Goal: Task Accomplishment & Management: Use online tool/utility

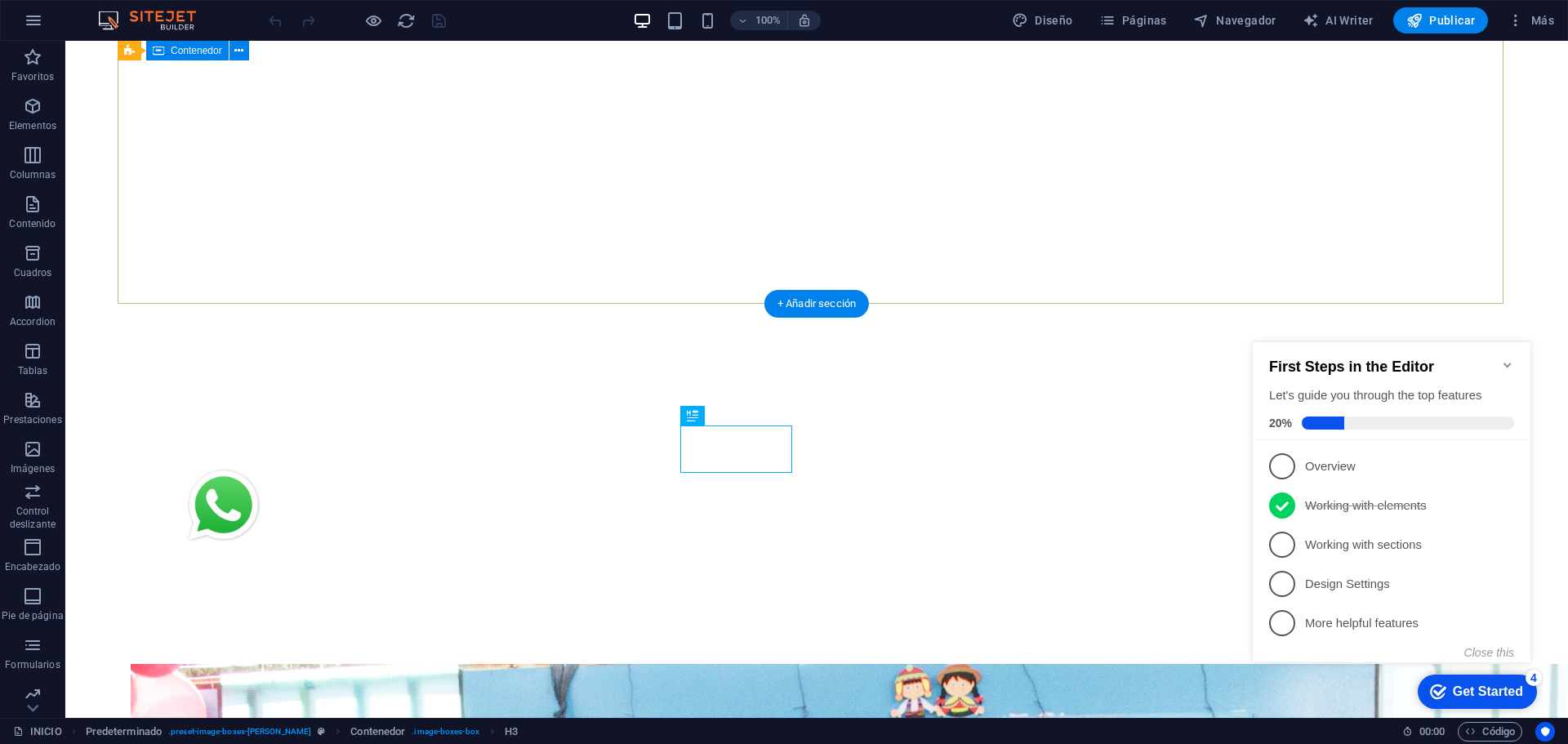
scroll to position [391, 0]
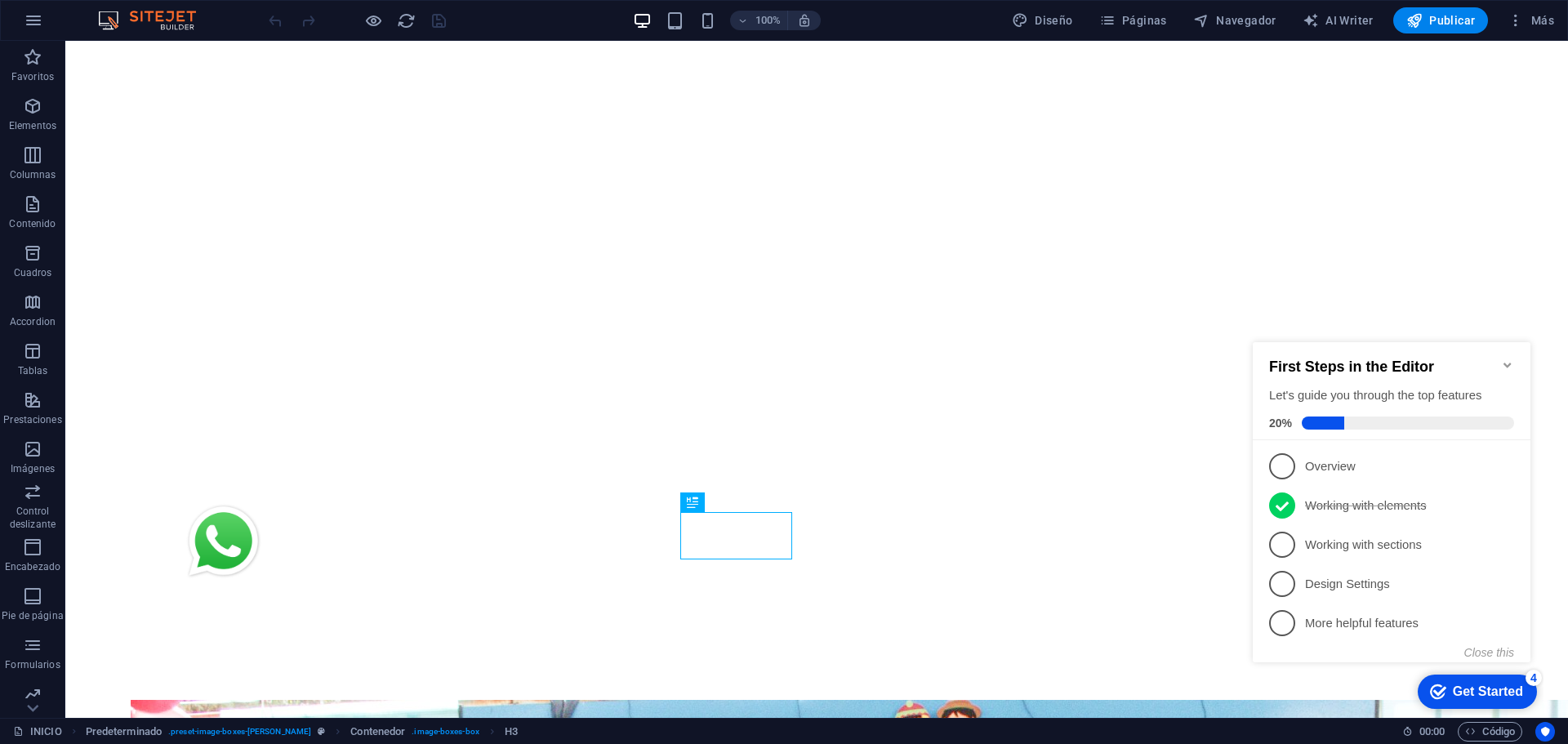
click at [1506, 363] on icon "Minimize checklist" at bounding box center [1507, 364] width 13 height 13
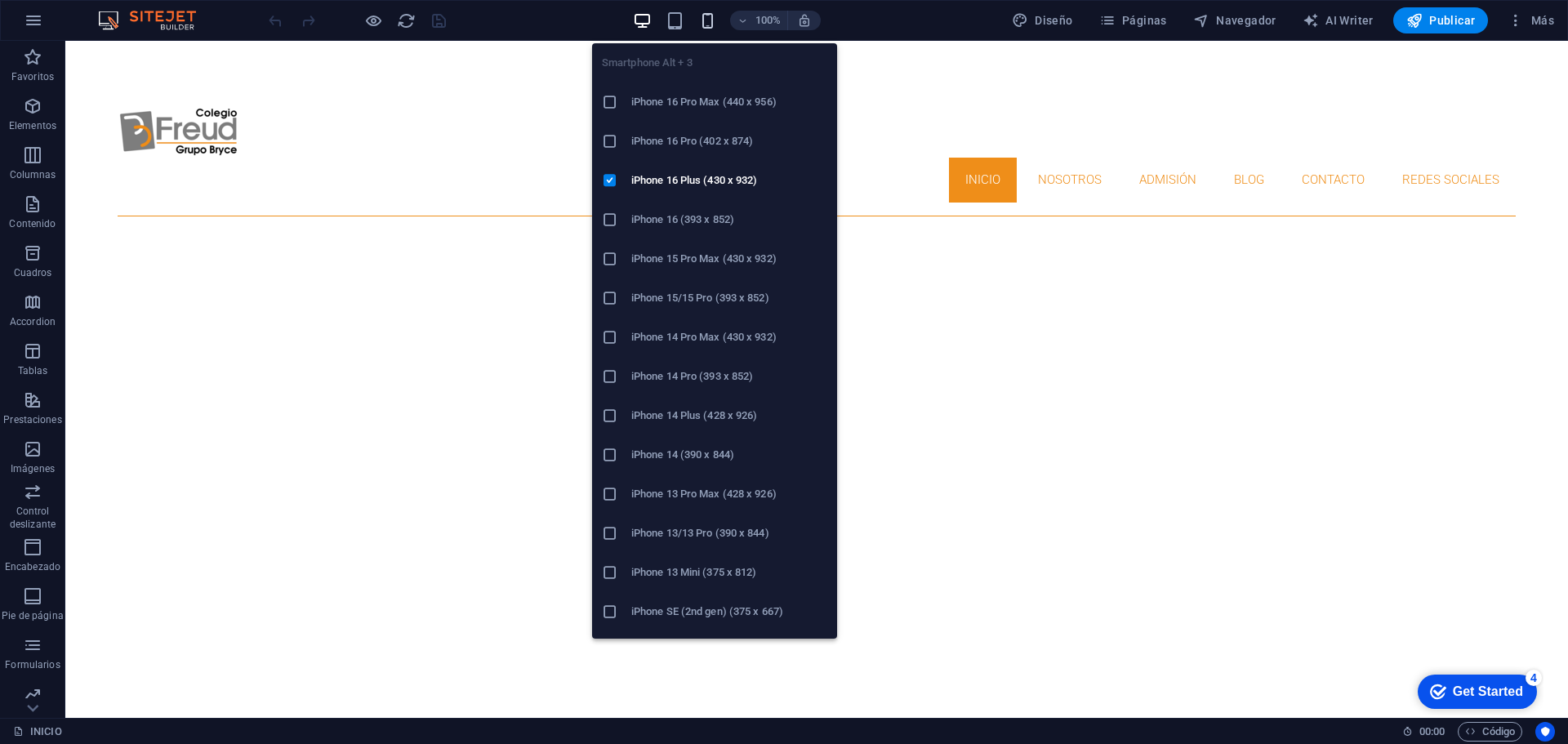
drag, startPoint x: 709, startPoint y: 27, endPoint x: 219, endPoint y: 153, distance: 505.9
click at [709, 27] on icon "button" at bounding box center [707, 21] width 19 height 19
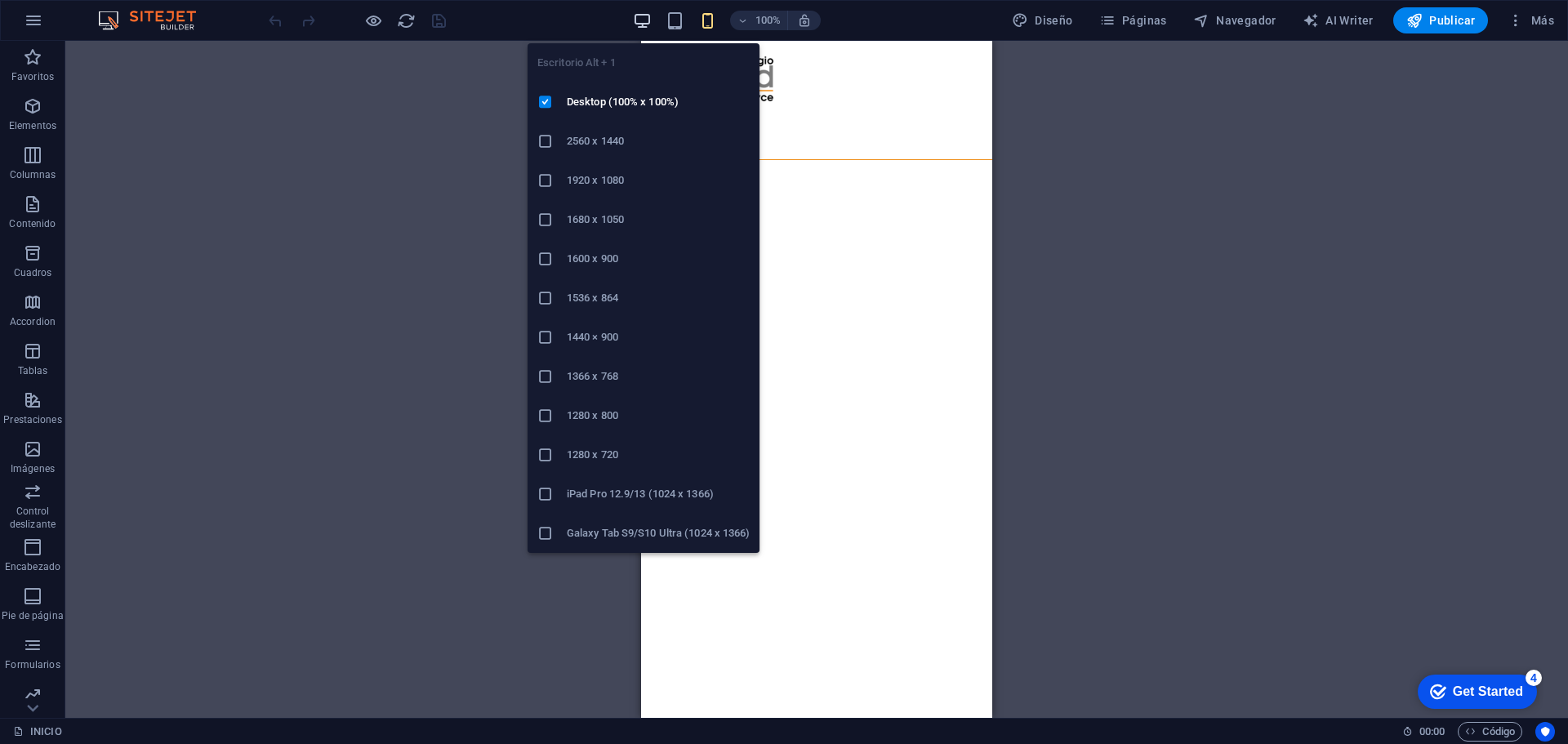
click at [638, 19] on icon "button" at bounding box center [642, 21] width 19 height 19
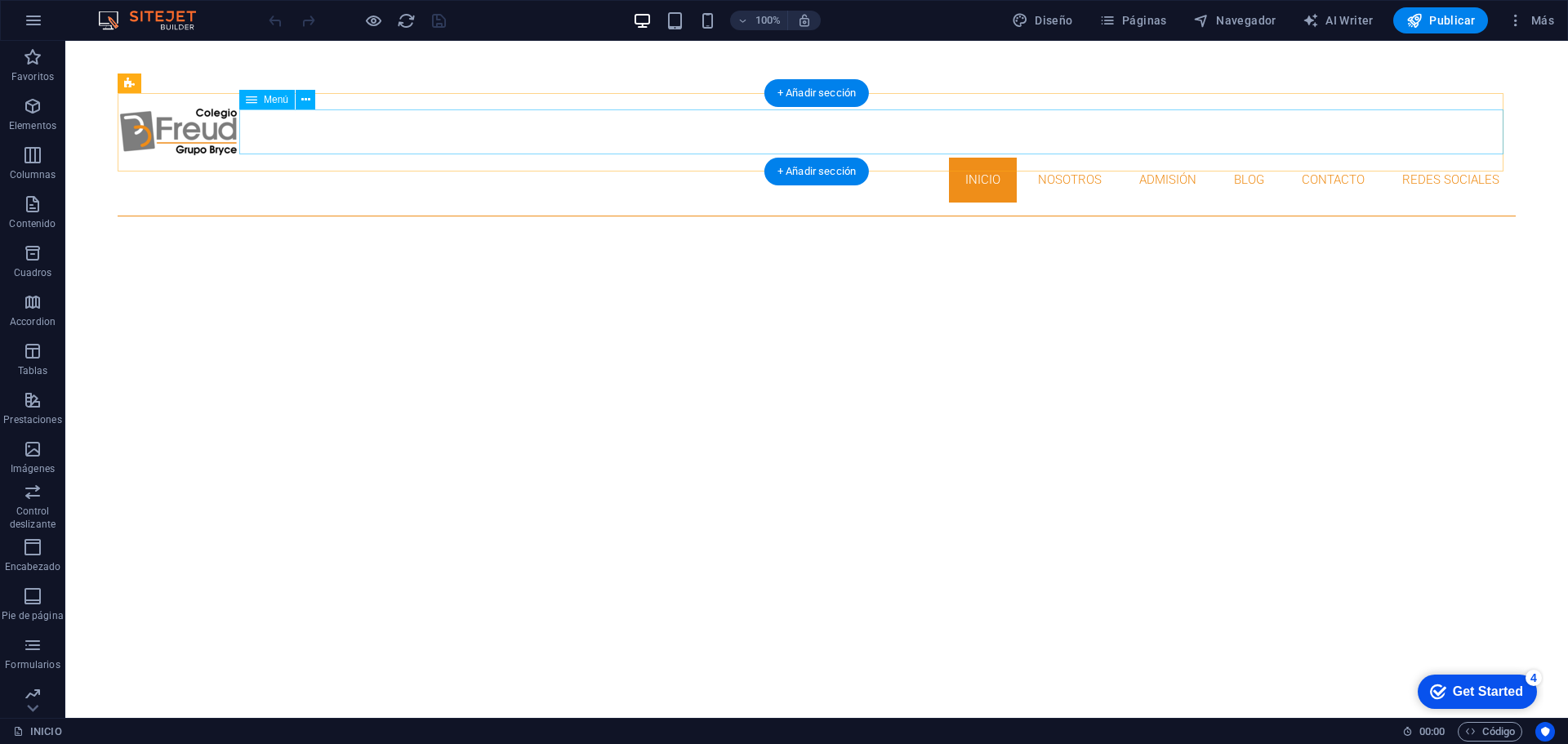
click at [1240, 158] on nav "INICIO NOSOTROS ADMISIÓN BLOG CONTACTO REDES SOCIALES" at bounding box center [816, 181] width 1398 height 45
select select
select select "1"
select select
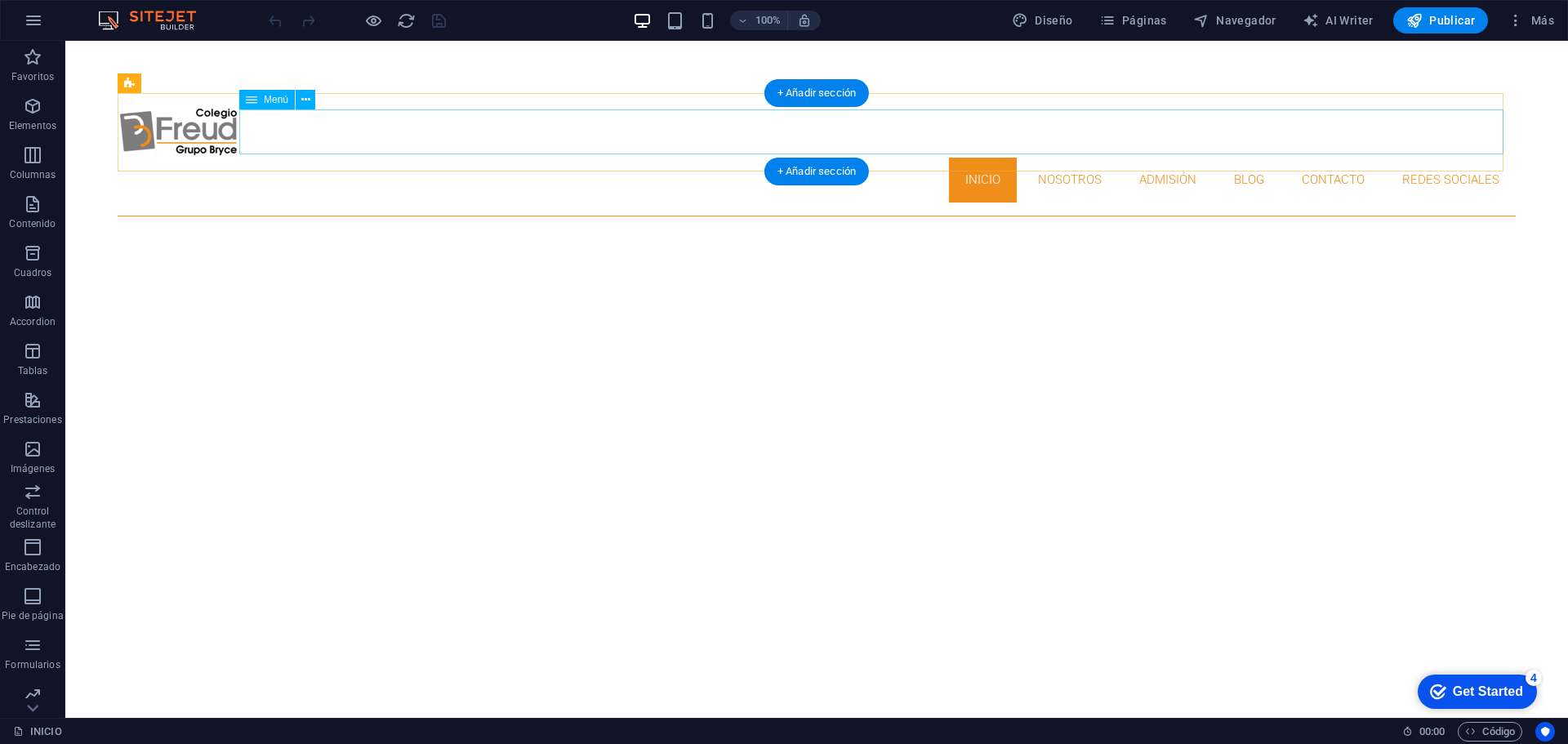
select select "2"
select select
select select "3"
select select
select select "4"
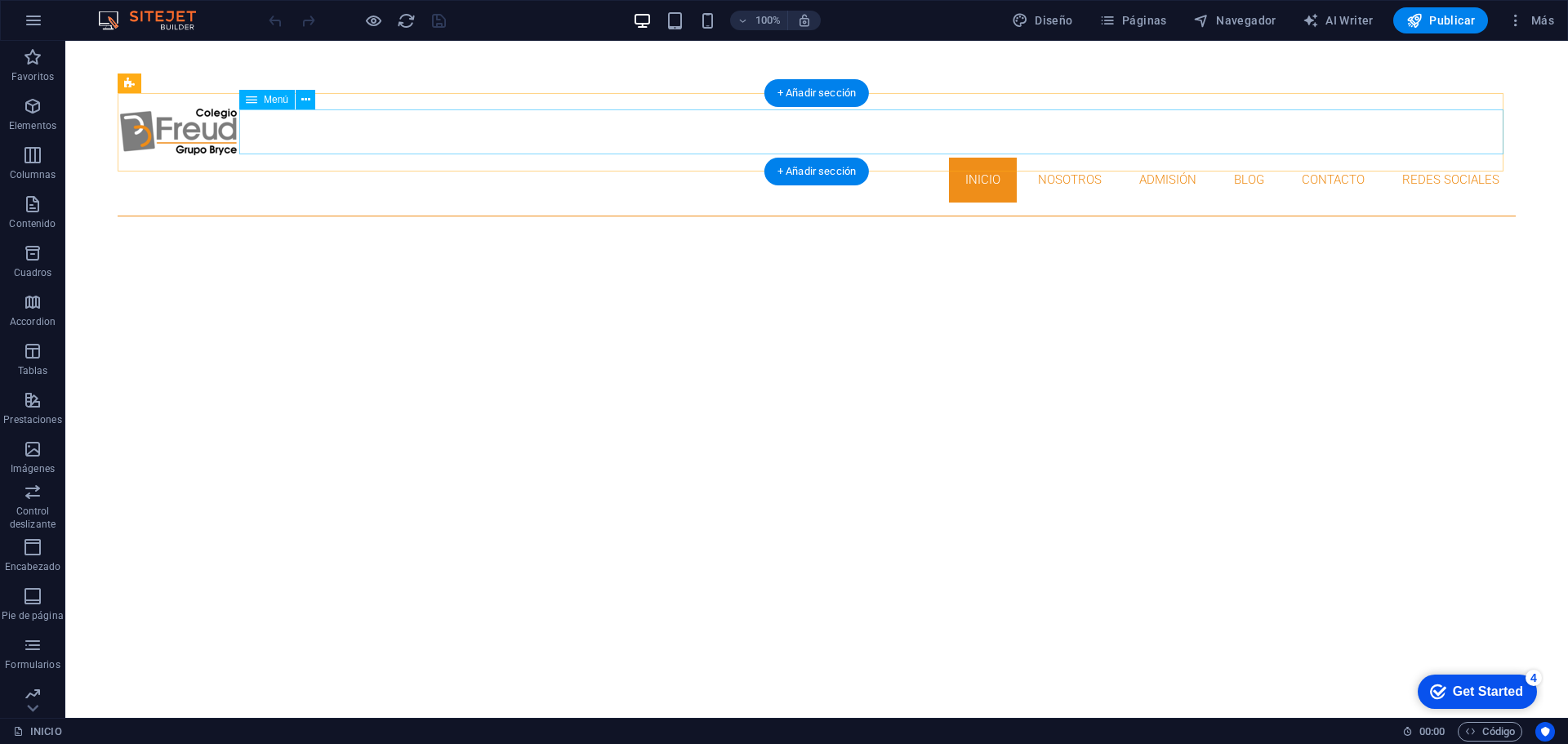
select select
select select "5"
select select
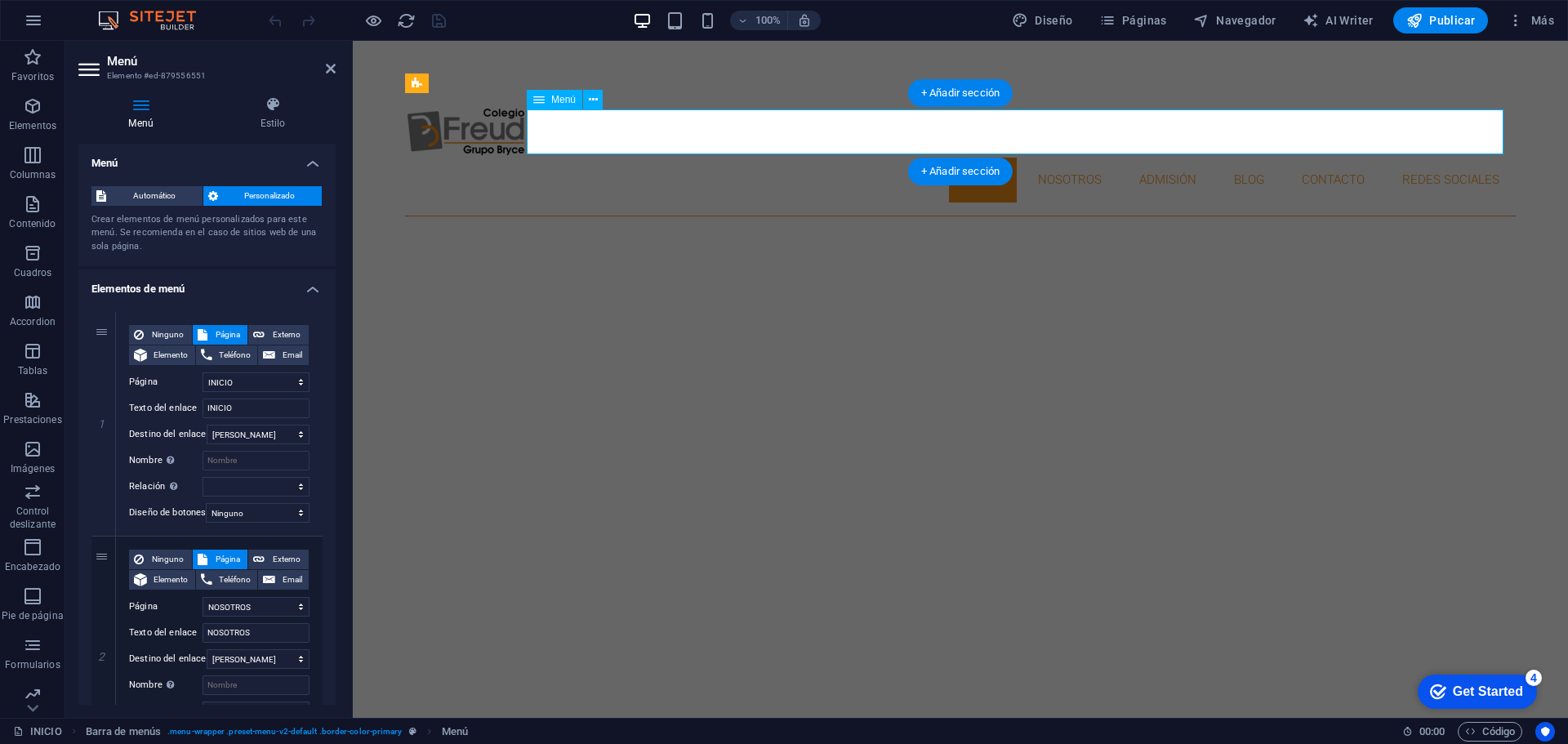
click at [1240, 158] on nav "INICIO NOSOTROS ADMISIÓN BLOG CONTACTO REDES SOCIALES" at bounding box center [961, 181] width 1111 height 45
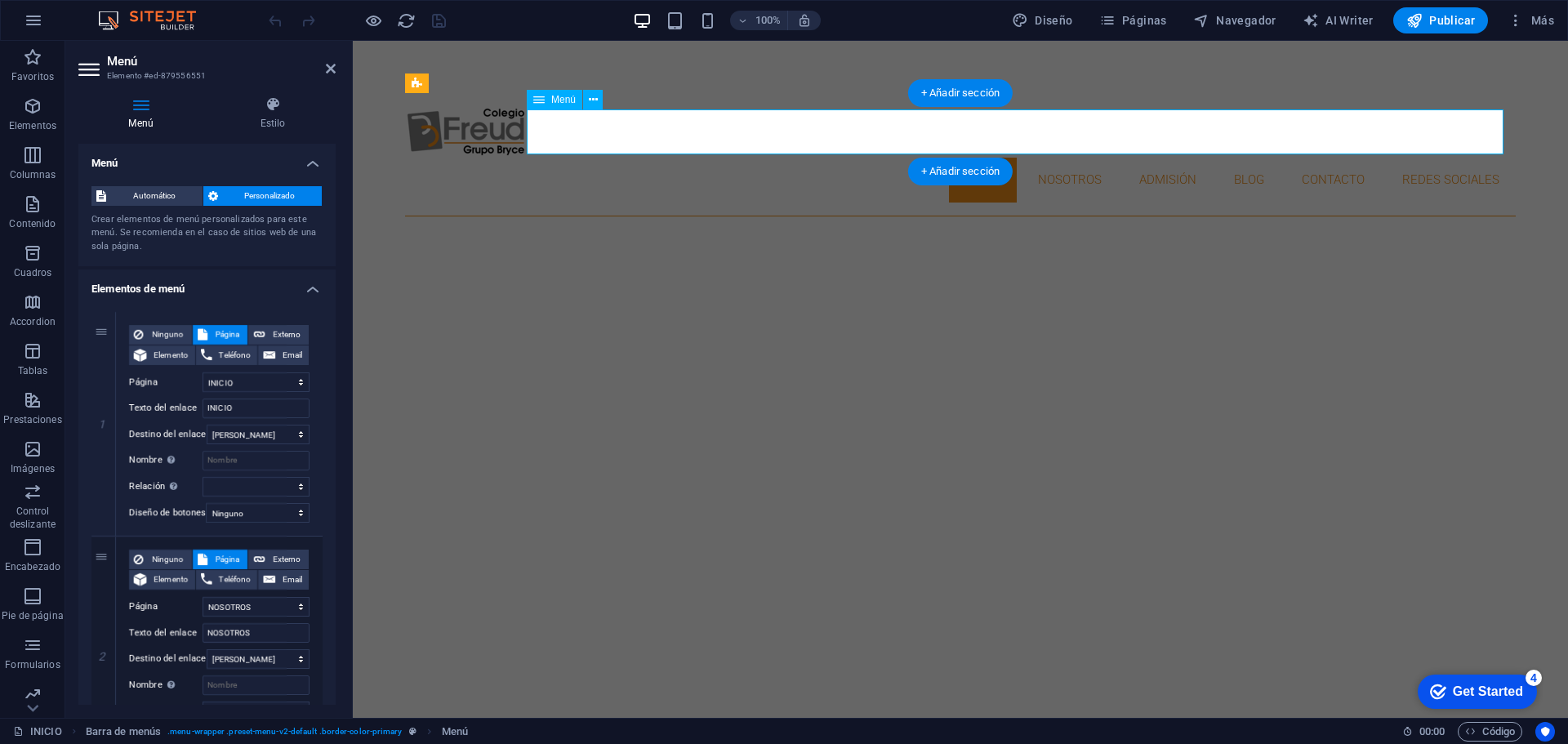
click at [1240, 158] on nav "INICIO NOSOTROS ADMISIÓN BLOG CONTACTO REDES SOCIALES" at bounding box center [961, 181] width 1111 height 45
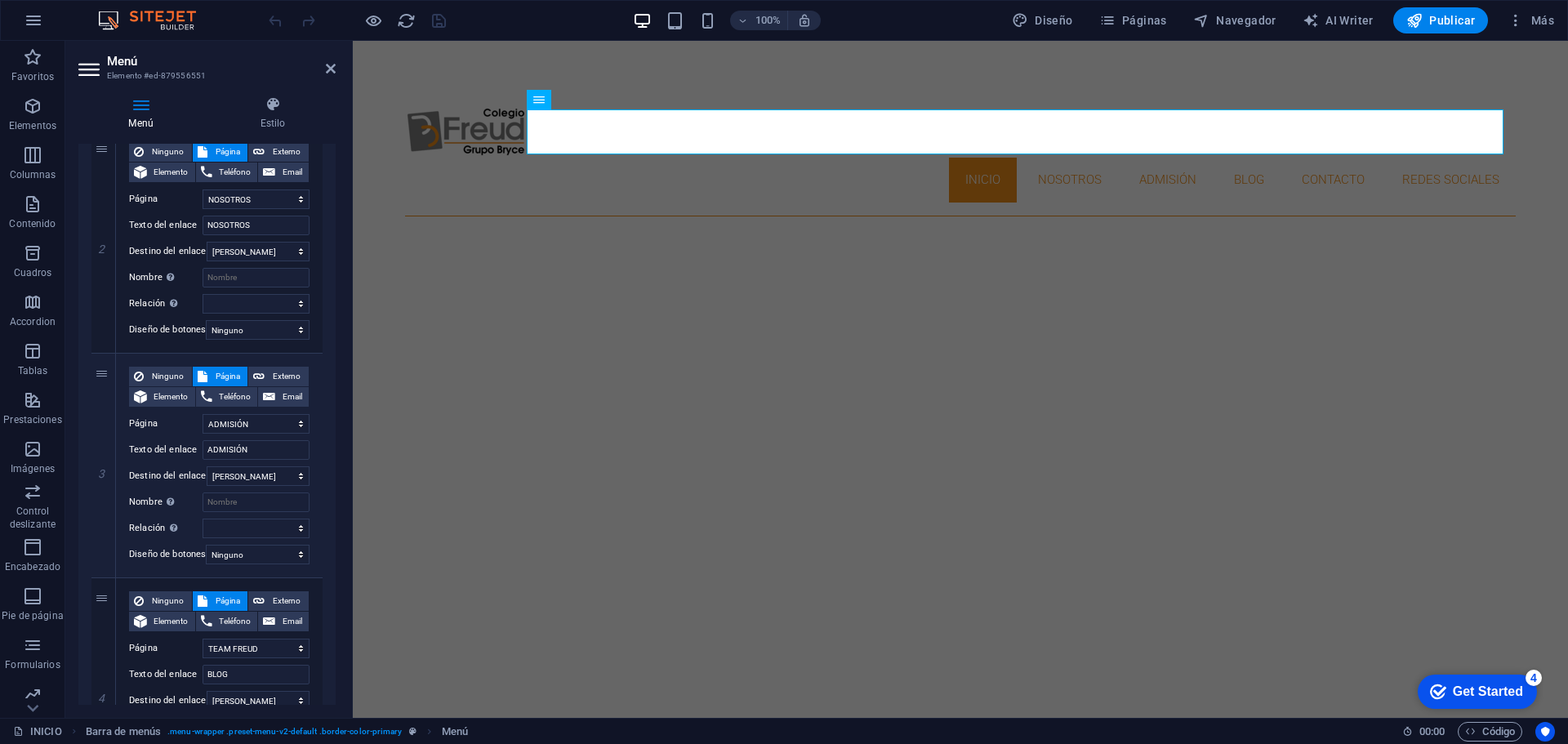
scroll to position [572, 0]
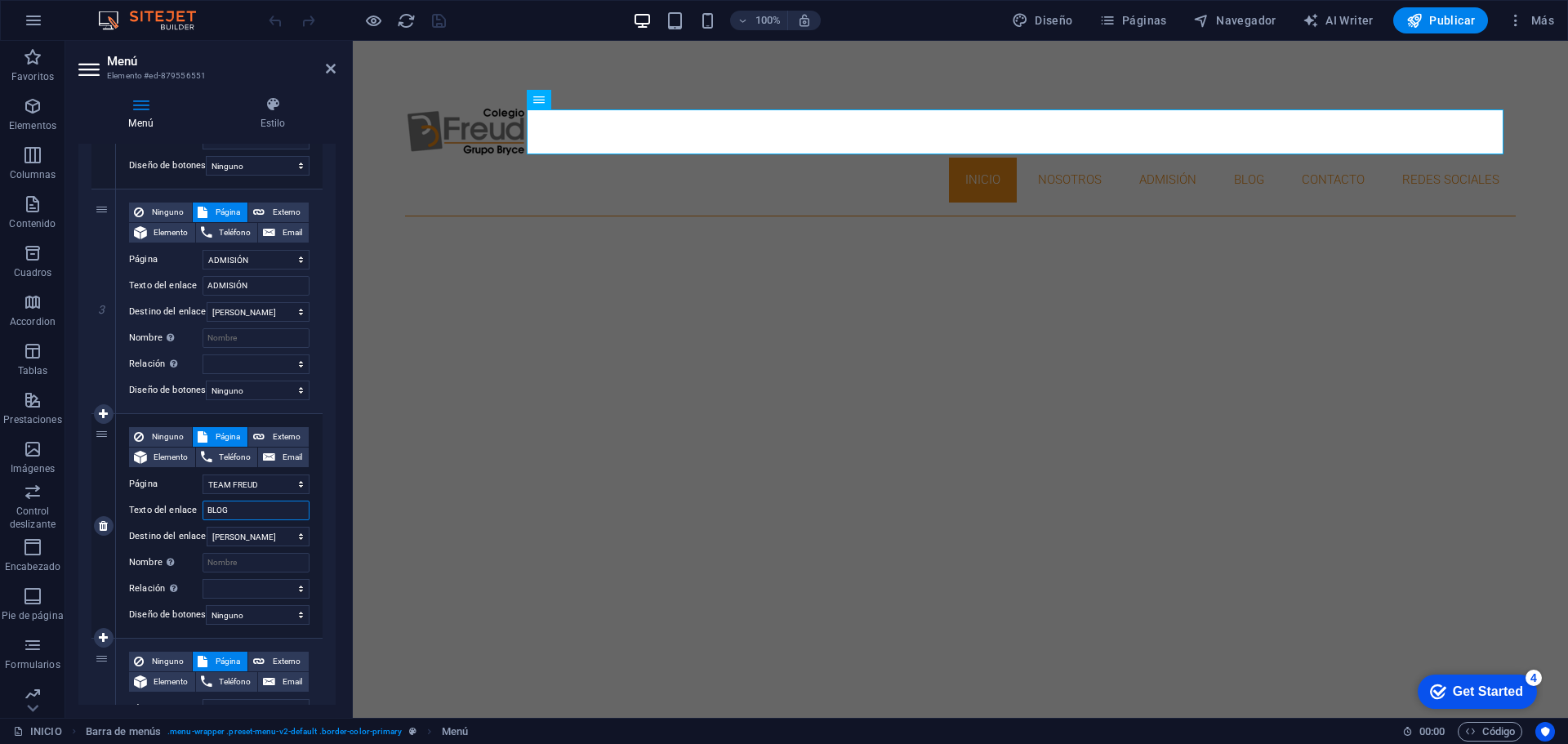
click at [229, 510] on input "BLOG" at bounding box center [255, 510] width 107 height 20
type input "TEAM"
select select
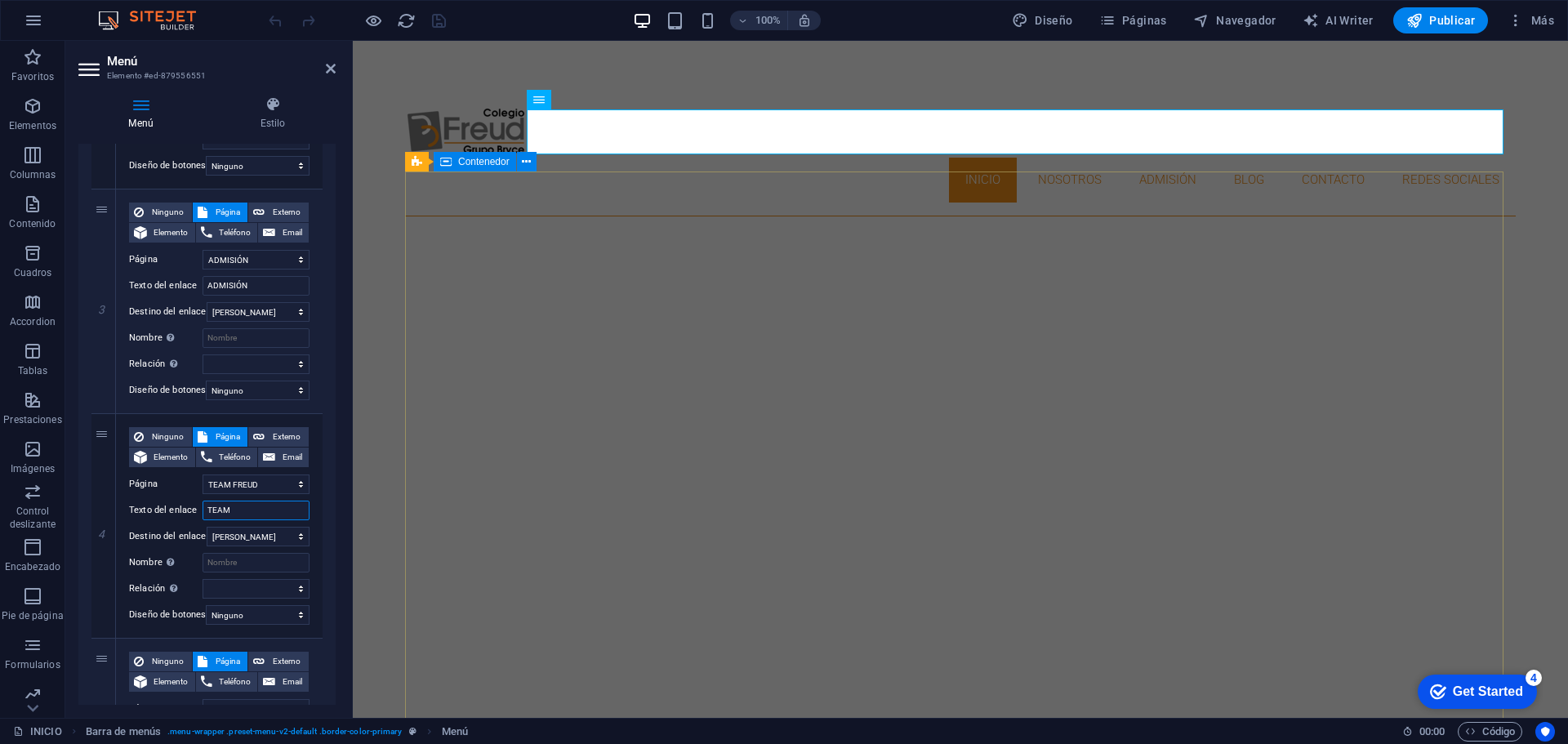
select select
type input "TEAM FREUD"
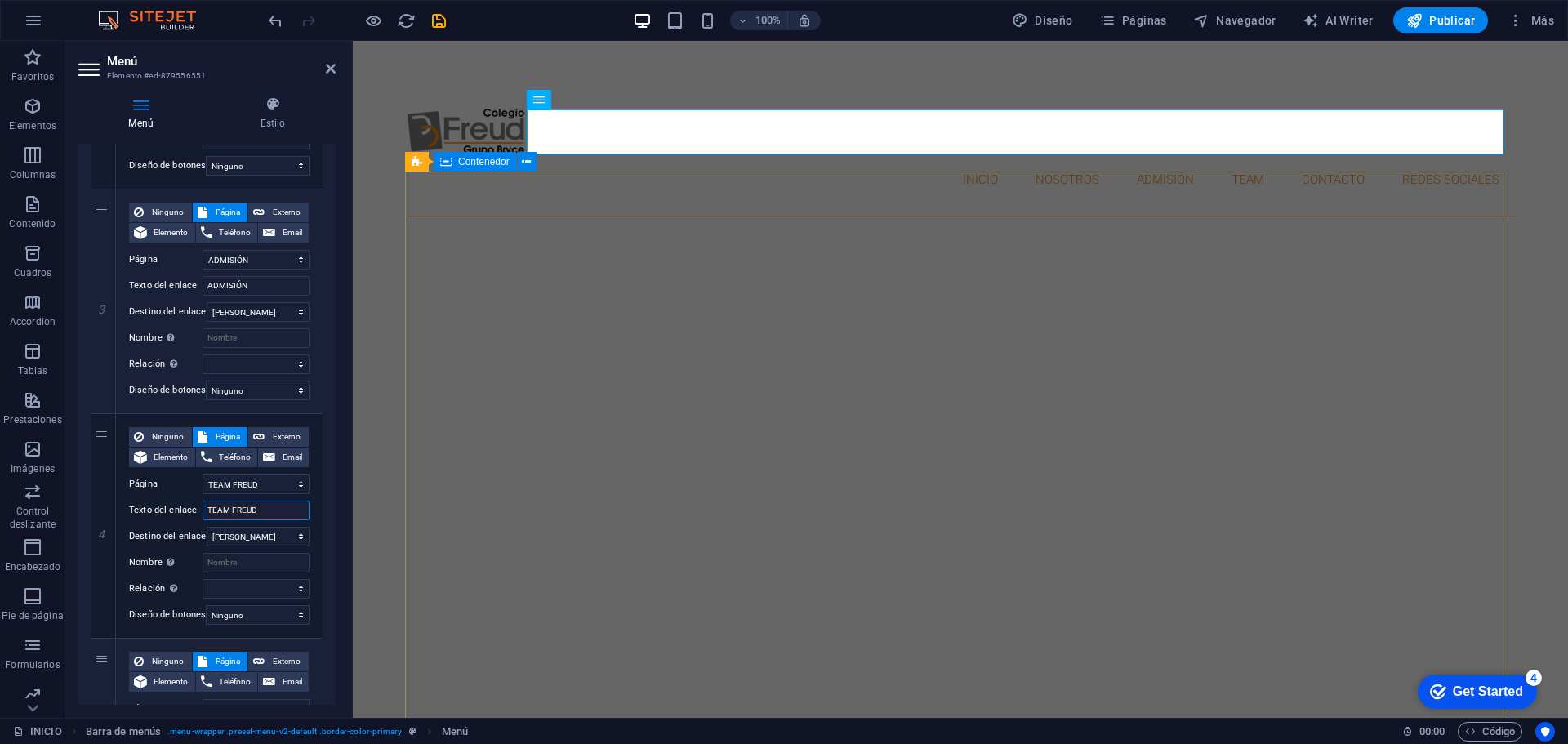
select select
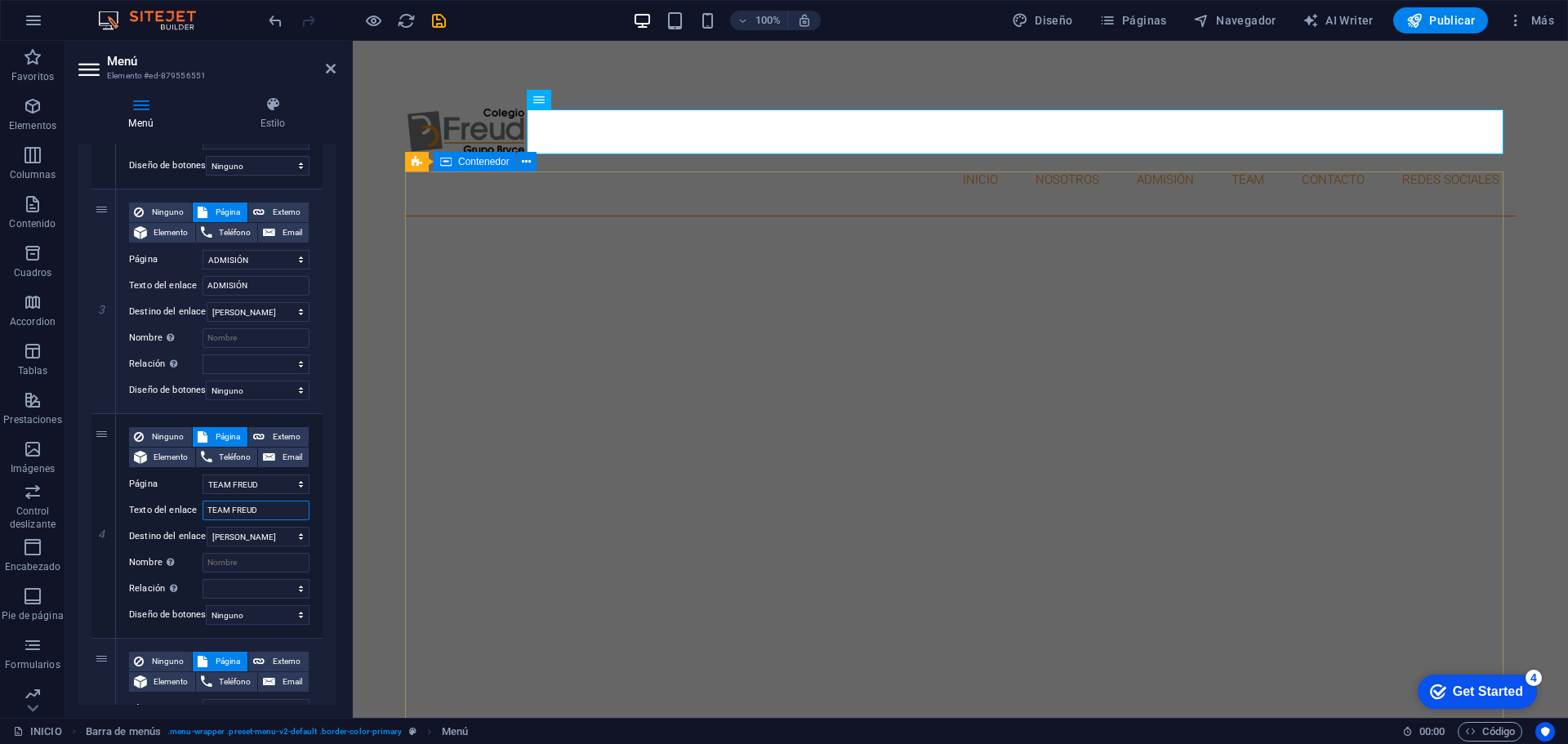
select select
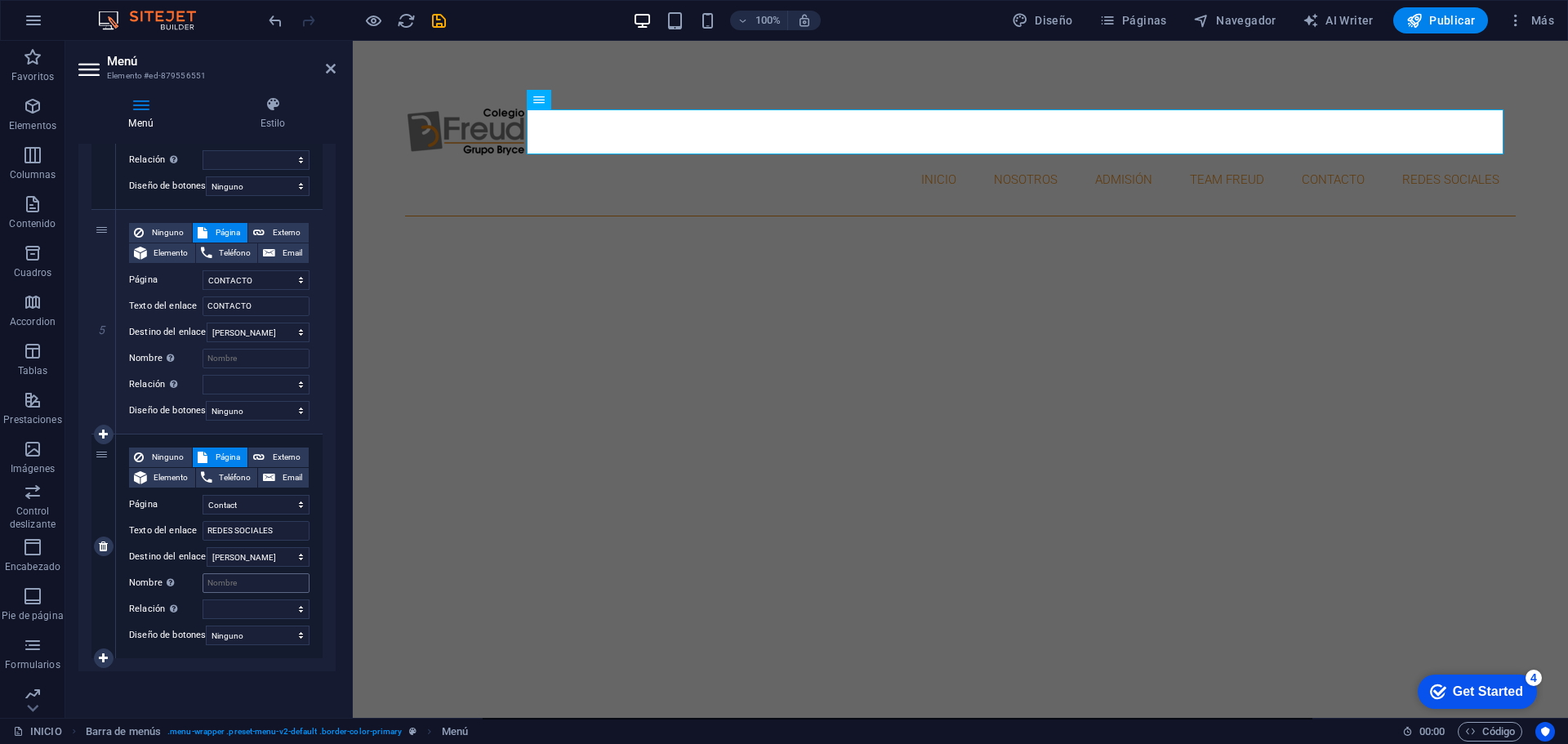
scroll to position [1011, 0]
type input "TEAM FREUD"
click at [256, 521] on input "REDES SOCIALES" at bounding box center [255, 531] width 107 height 20
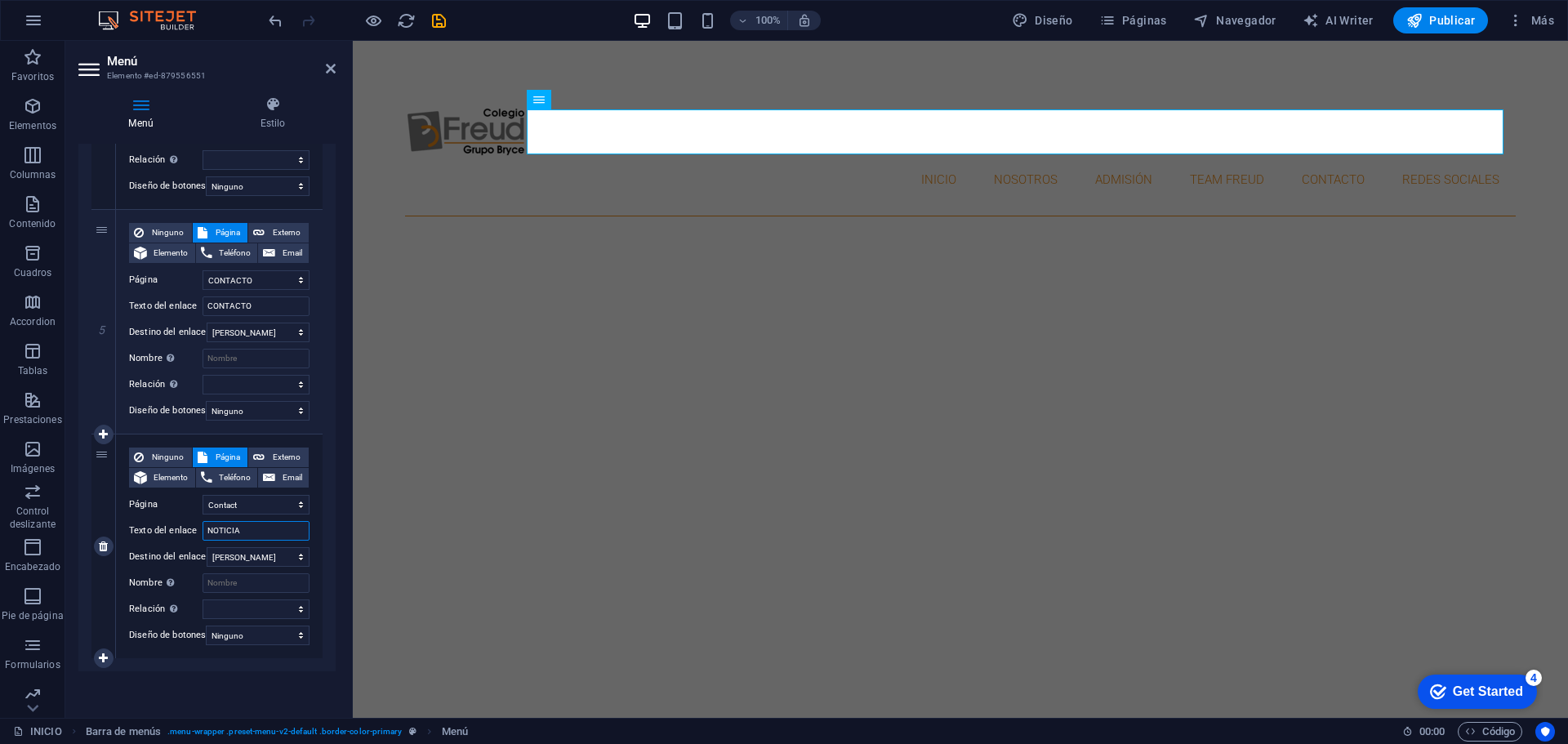
type input "NOTICIAS"
select select
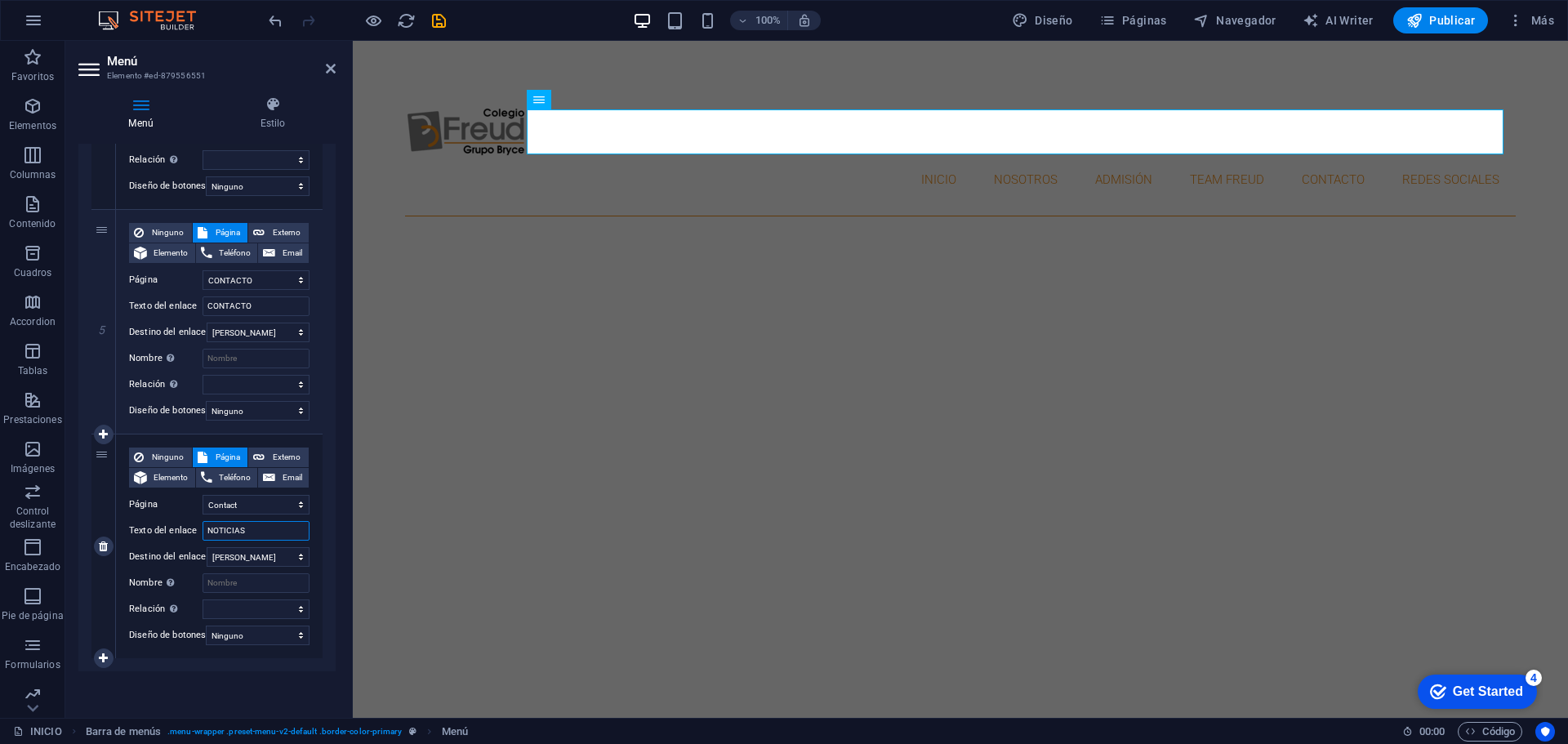
select select
type input "NOTICIAS"
click at [337, 70] on aside "Menú Elemento #ed-879556551 Menú Estilo Menú Automático Personalizado Crear ele…" at bounding box center [209, 380] width 287 height 677
click at [329, 68] on icon at bounding box center [331, 68] width 10 height 13
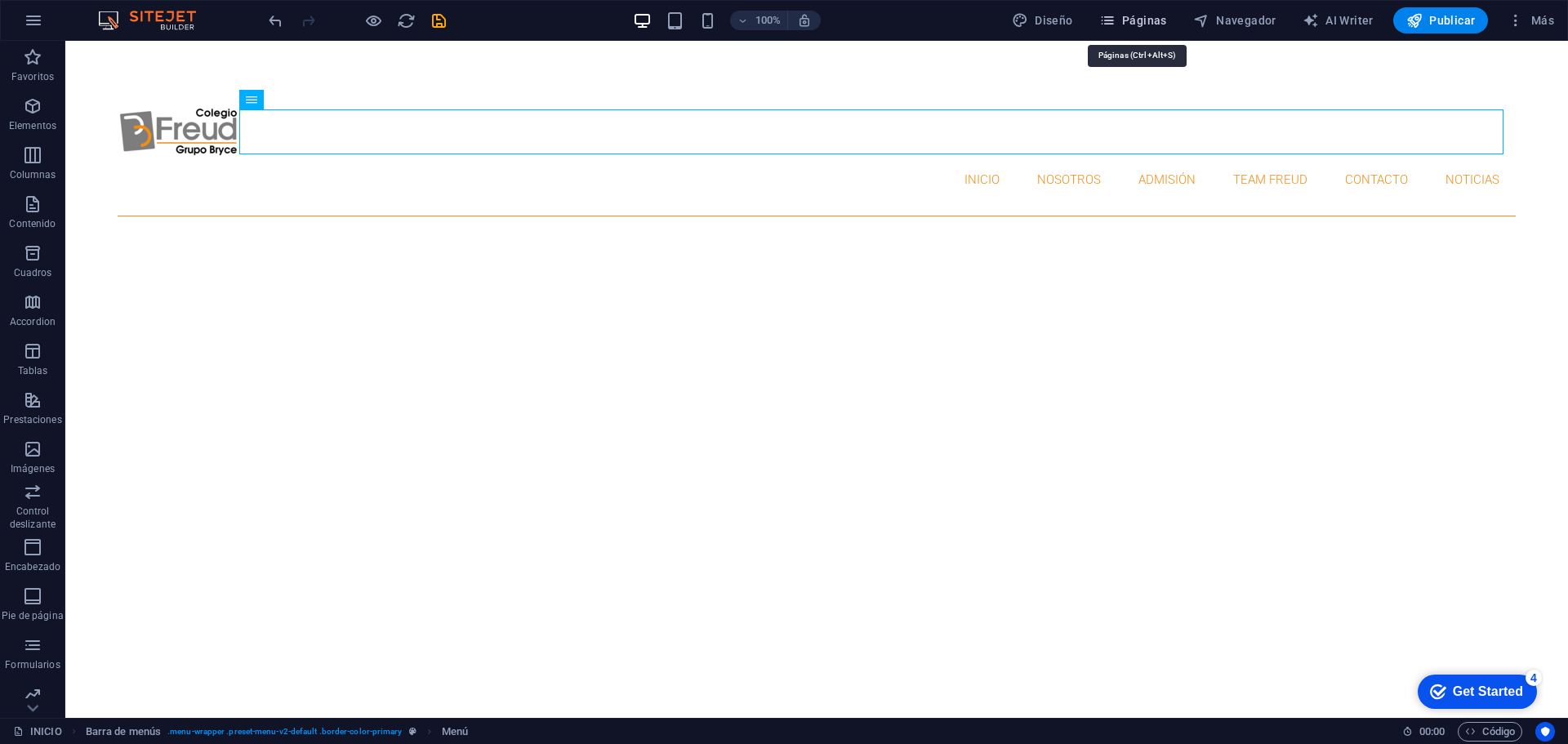
click at [1155, 12] on button "Páginas" at bounding box center [1133, 20] width 80 height 27
